Goal: Transaction & Acquisition: Book appointment/travel/reservation

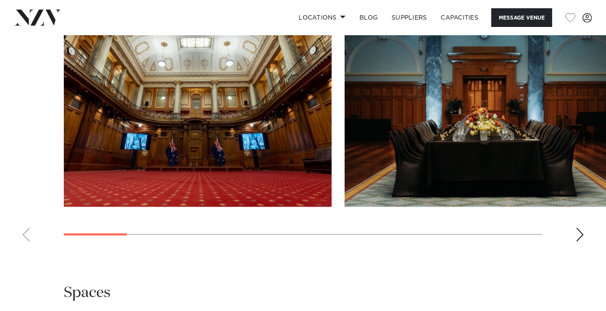
scroll to position [965, 0]
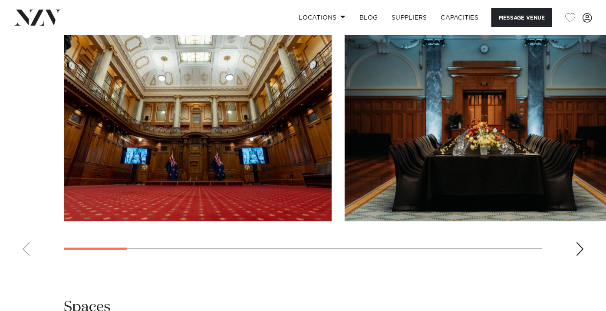
click at [581, 242] on div "Next slide" at bounding box center [580, 249] width 9 height 14
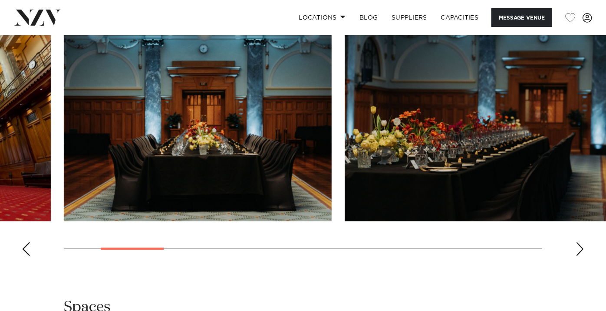
click at [581, 242] on div "Next slide" at bounding box center [580, 249] width 9 height 14
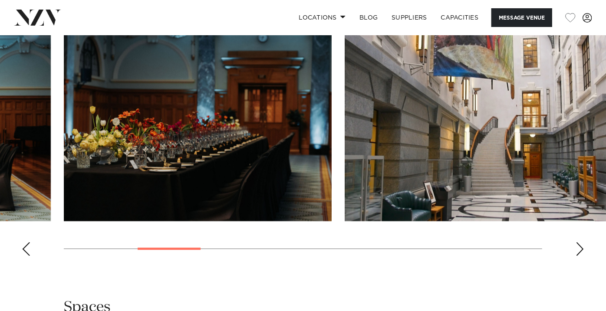
click at [581, 242] on div "Next slide" at bounding box center [580, 249] width 9 height 14
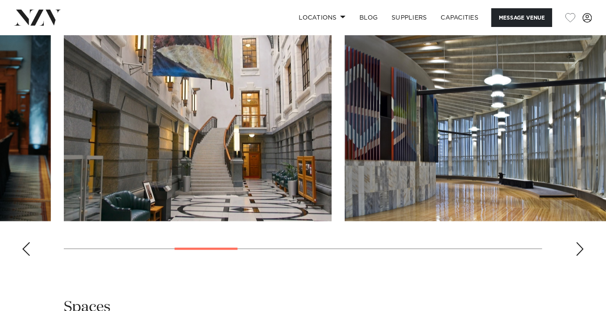
click at [581, 242] on div "Next slide" at bounding box center [580, 249] width 9 height 14
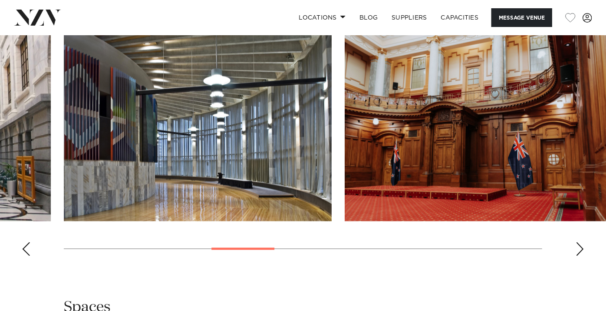
click at [581, 242] on div "Next slide" at bounding box center [580, 249] width 9 height 14
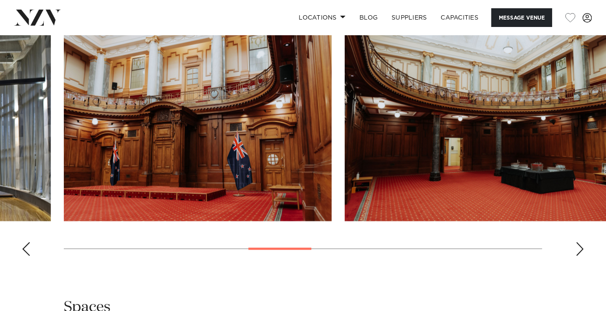
click at [581, 242] on div "Next slide" at bounding box center [580, 249] width 9 height 14
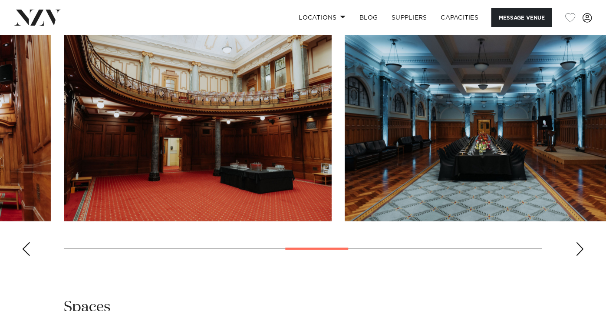
click at [581, 242] on div "Next slide" at bounding box center [580, 249] width 9 height 14
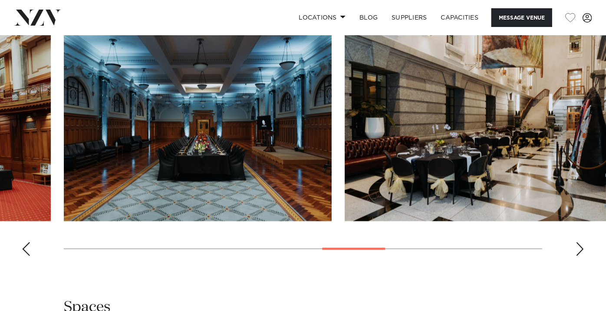
click at [581, 242] on div "Next slide" at bounding box center [580, 249] width 9 height 14
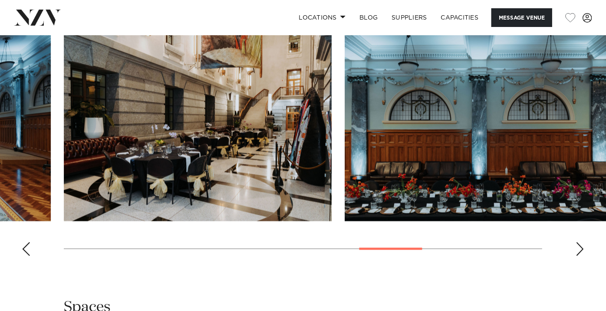
click at [206, 121] on img "9 / 13" at bounding box center [198, 122] width 268 height 197
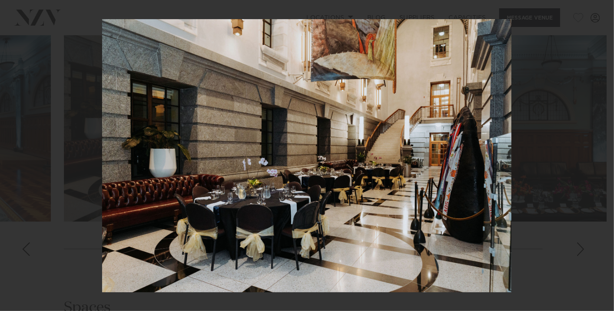
click at [606, 6] on div "9 / 13 Created with Sketch." at bounding box center [307, 155] width 614 height 311
click at [606, 8] on icon at bounding box center [604, 9] width 10 height 10
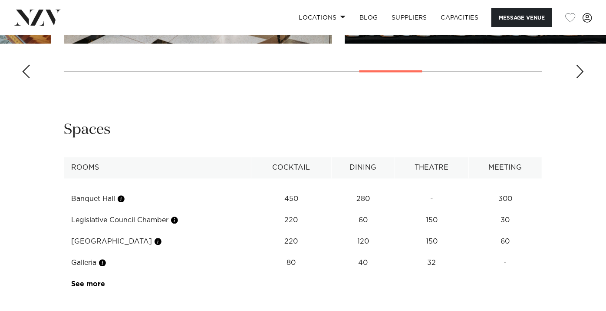
scroll to position [1158, 0]
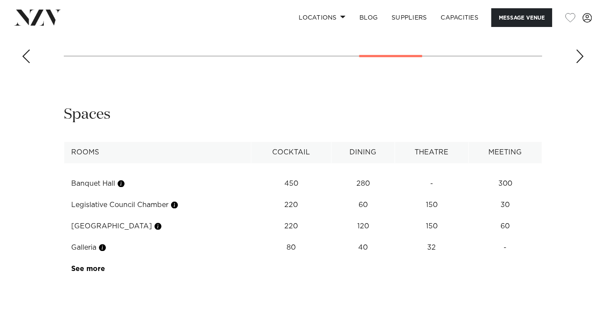
click at [175, 237] on td "Galleria" at bounding box center [157, 247] width 187 height 21
click at [84, 237] on td "Galleria" at bounding box center [157, 247] width 187 height 21
click at [98, 265] on link "See more" at bounding box center [106, 268] width 68 height 7
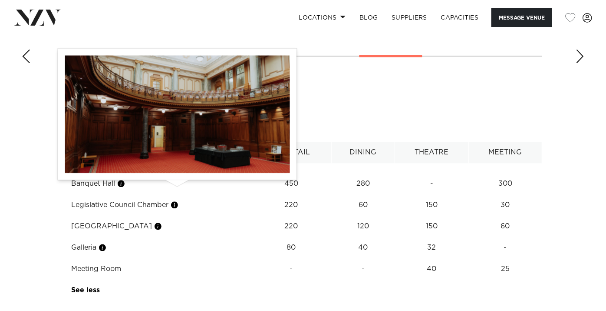
click at [177, 200] on button "button" at bounding box center [174, 204] width 9 height 9
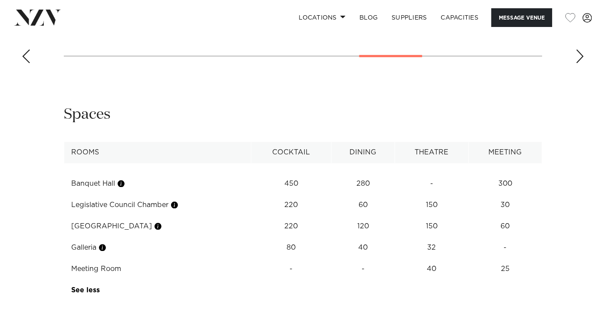
click at [185, 173] on td "Banquet Hall" at bounding box center [157, 183] width 187 height 21
click at [139, 194] on td "Legislative Council Chamber" at bounding box center [157, 204] width 187 height 21
click at [505, 17] on button "Message Venue" at bounding box center [522, 17] width 61 height 19
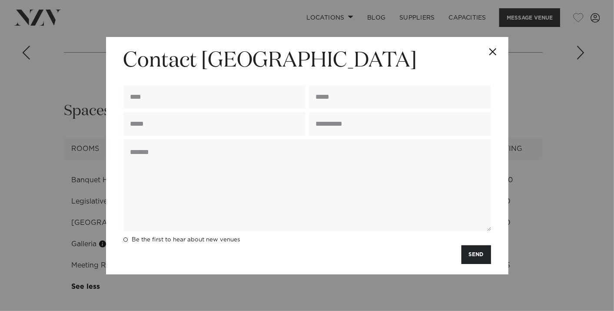
click at [492, 48] on button "Close" at bounding box center [493, 52] width 30 height 30
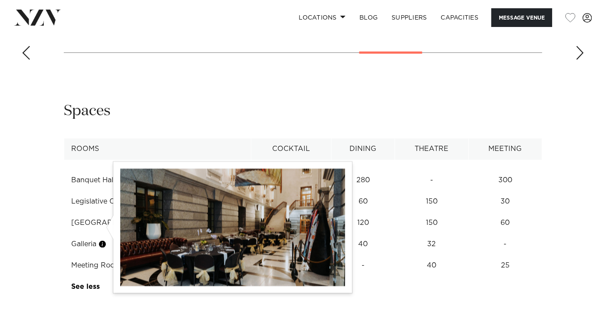
click at [103, 239] on button "button" at bounding box center [102, 243] width 9 height 9
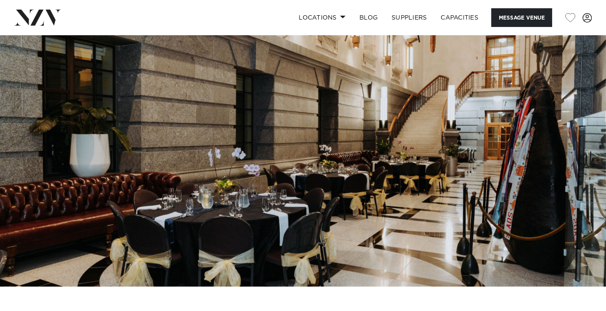
scroll to position [48, 0]
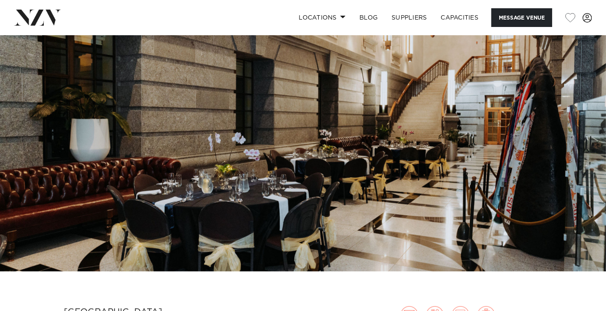
click at [583, 144] on img at bounding box center [303, 129] width 606 height 284
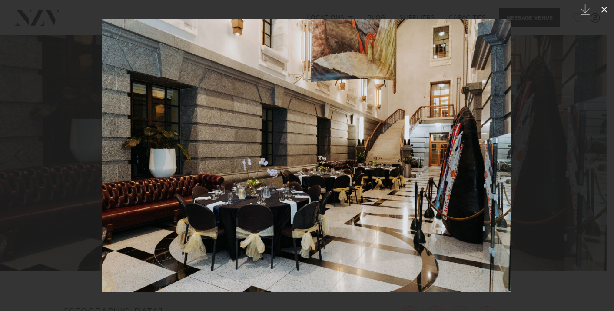
click at [603, 6] on icon at bounding box center [604, 9] width 10 height 10
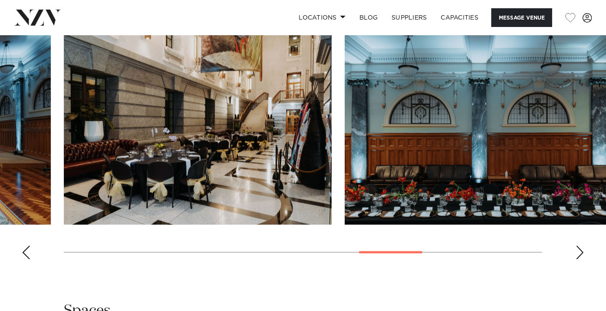
scroll to position [965, 0]
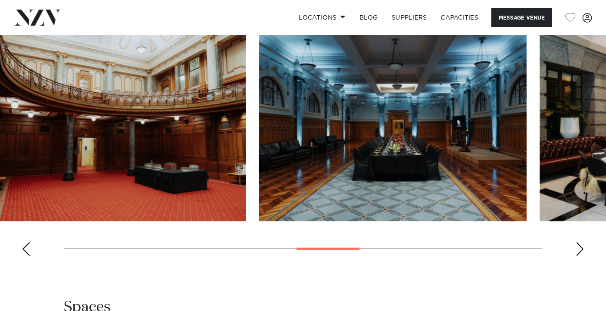
click at [606, 145] on html "Locations [GEOGRAPHIC_DATA] [GEOGRAPHIC_DATA] [GEOGRAPHIC_DATA] [GEOGRAPHIC_DAT…" at bounding box center [303, 32] width 606 height 1994
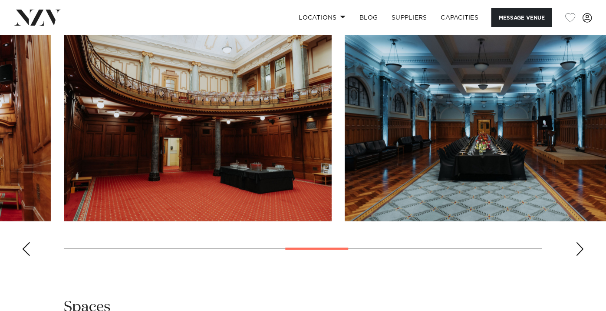
click at [198, 141] on img "7 / 13" at bounding box center [198, 122] width 268 height 197
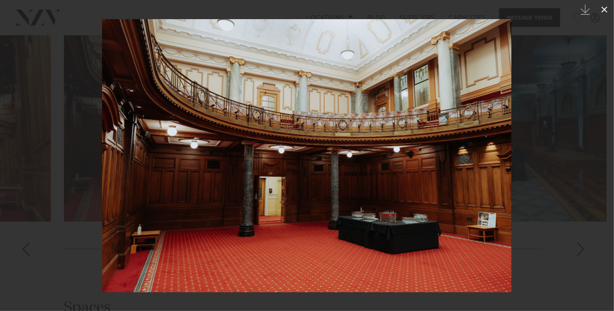
click at [602, 11] on icon at bounding box center [604, 10] width 6 height 6
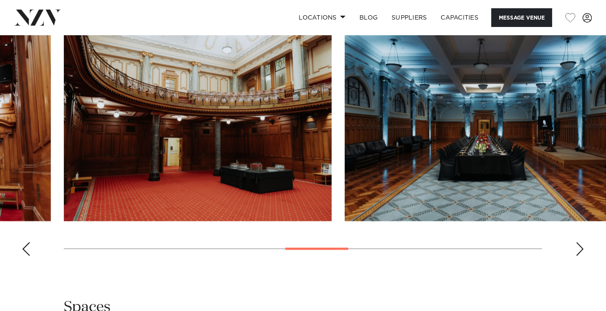
click at [583, 242] on div "Next slide" at bounding box center [580, 249] width 9 height 14
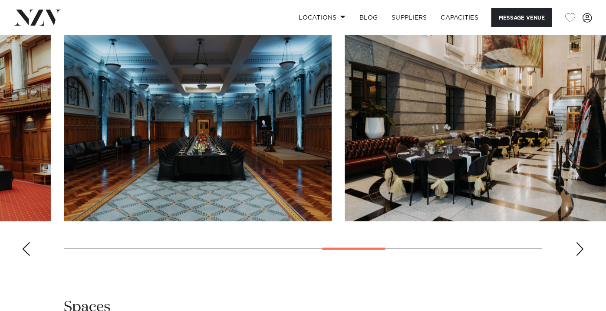
click at [583, 242] on div "Next slide" at bounding box center [580, 249] width 9 height 14
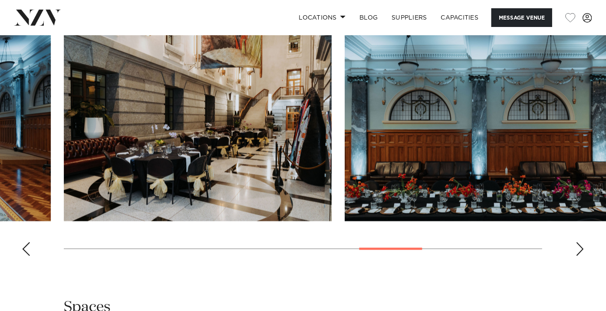
click at [583, 242] on div "Next slide" at bounding box center [580, 249] width 9 height 14
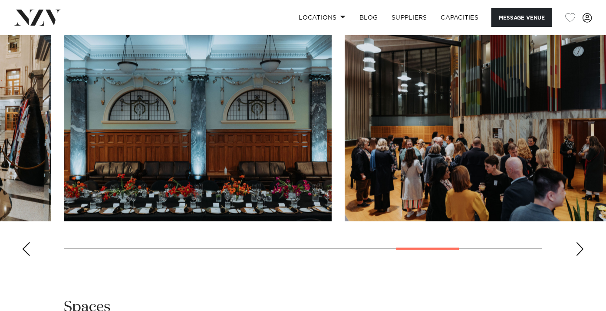
click at [583, 242] on div "Next slide" at bounding box center [580, 249] width 9 height 14
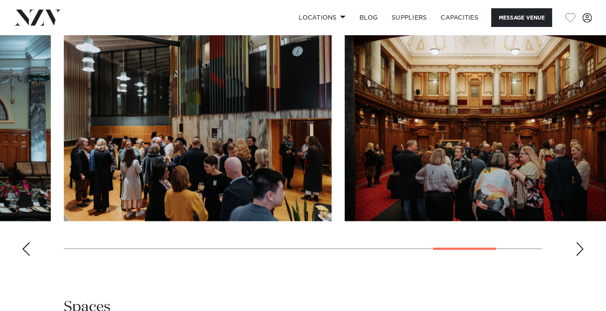
click at [578, 242] on div "Next slide" at bounding box center [580, 249] width 9 height 14
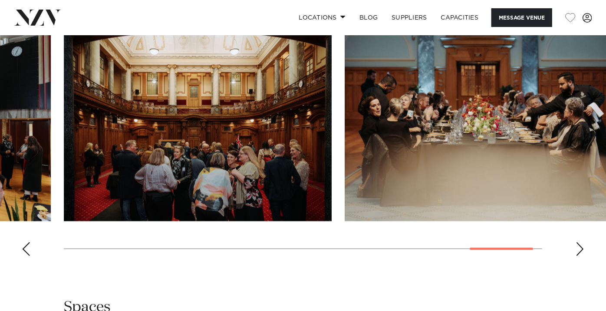
click at [578, 242] on div "Next slide" at bounding box center [580, 249] width 9 height 14
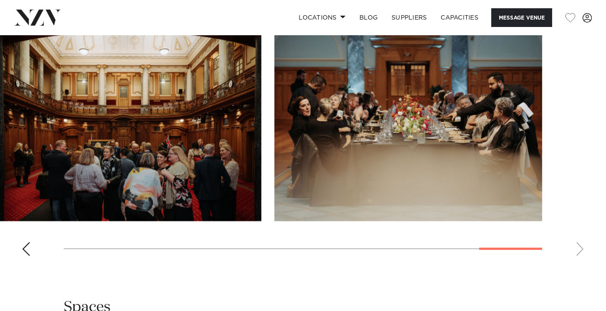
click at [29, 242] on div "Previous slide" at bounding box center [26, 249] width 9 height 14
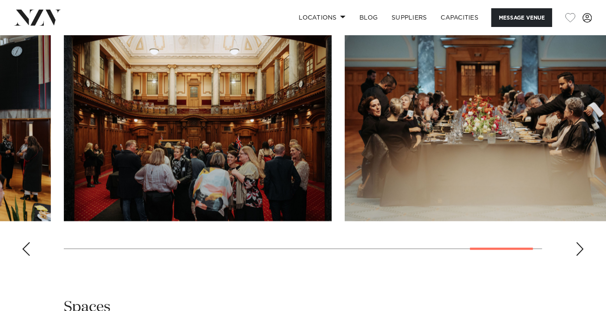
click at [29, 242] on div "Previous slide" at bounding box center [26, 249] width 9 height 14
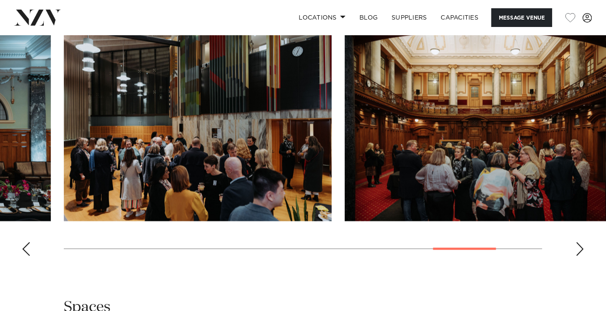
click at [29, 242] on div "Previous slide" at bounding box center [26, 249] width 9 height 14
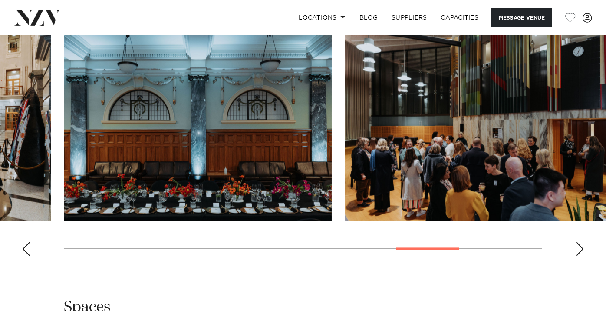
click at [29, 242] on div "Previous slide" at bounding box center [26, 249] width 9 height 14
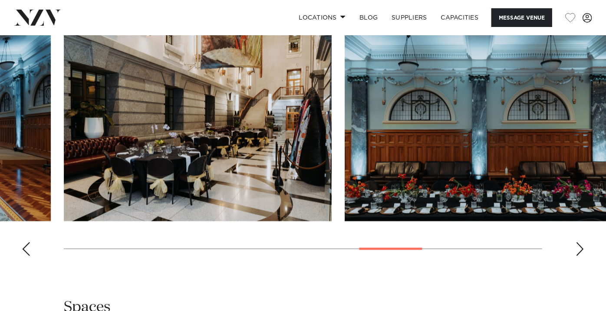
click at [29, 242] on div "Previous slide" at bounding box center [26, 249] width 9 height 14
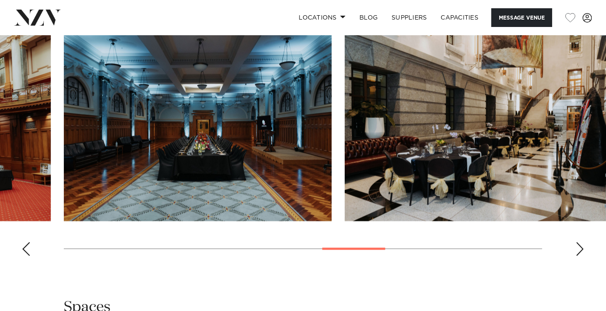
click at [29, 242] on div "Previous slide" at bounding box center [26, 249] width 9 height 14
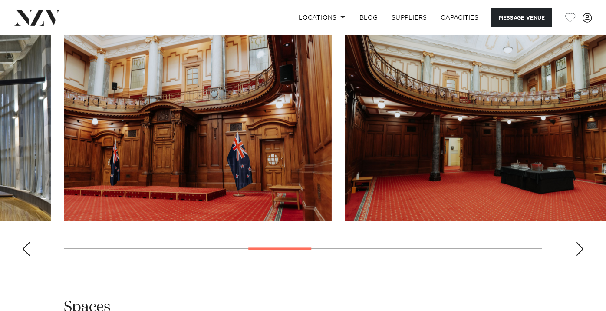
click at [29, 242] on div "Previous slide" at bounding box center [26, 249] width 9 height 14
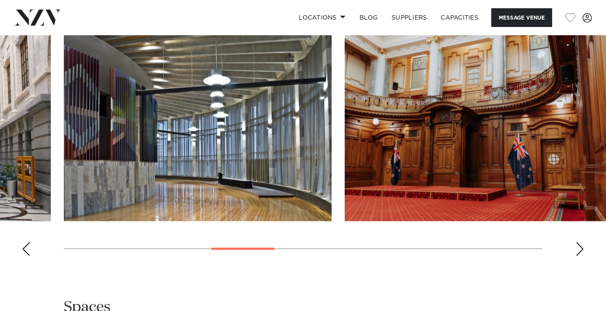
click at [29, 242] on div "Previous slide" at bounding box center [26, 249] width 9 height 14
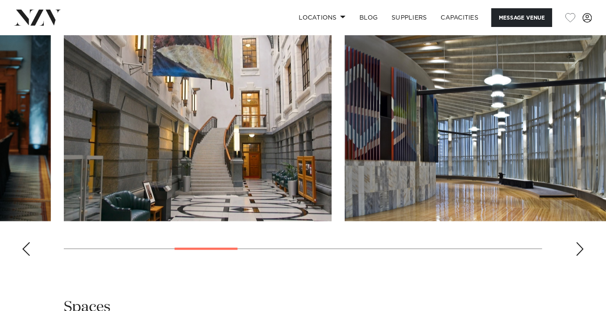
click at [29, 242] on div "Previous slide" at bounding box center [26, 249] width 9 height 14
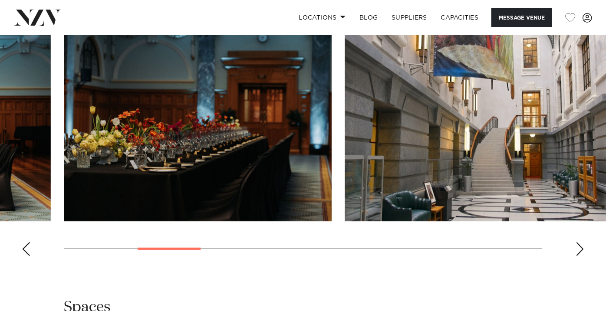
click at [29, 242] on div "Previous slide" at bounding box center [26, 249] width 9 height 14
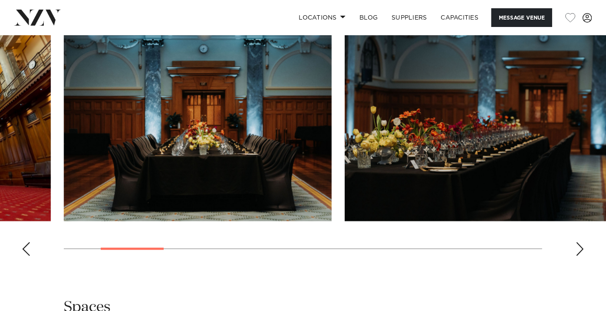
click at [29, 242] on div "Previous slide" at bounding box center [26, 249] width 9 height 14
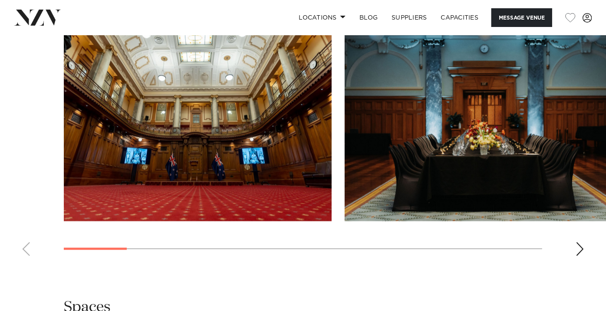
click at [29, 229] on swiper-container at bounding box center [303, 143] width 606 height 238
